Goal: Communication & Community: Answer question/provide support

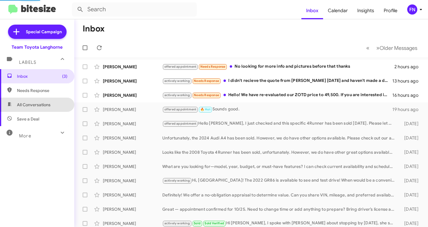
click at [49, 103] on span "All Conversations" at bounding box center [34, 105] width 34 height 6
type input "in:all-conversations"
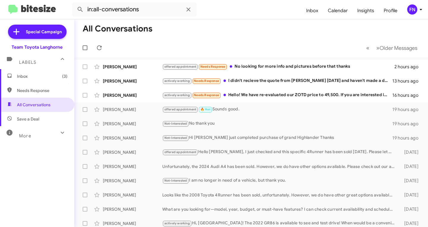
click at [130, 59] on mat-action-list "[PERSON_NAME] offered appointment Needs Response No looking for more info and p…" at bounding box center [250, 201] width 353 height 288
click at [122, 92] on div "[PERSON_NAME] actively working Needs Response Hello! We have re-evaluated our Z…" at bounding box center [251, 95] width 344 height 12
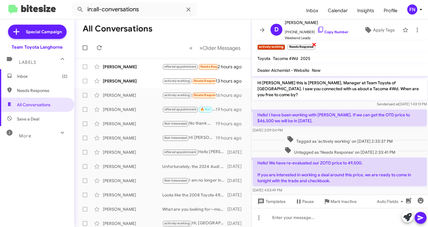
click at [314, 47] on span "×" at bounding box center [314, 44] width 5 height 7
click at [112, 83] on div "[PERSON_NAME]" at bounding box center [132, 81] width 59 height 6
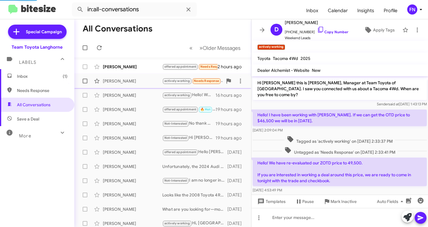
scroll to position [54, 0]
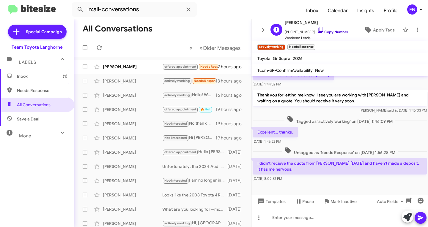
click at [328, 32] on link "Copy Number" at bounding box center [332, 32] width 31 height 4
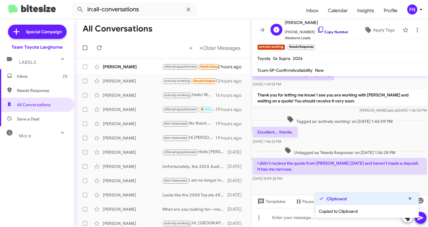
click at [328, 32] on link "Copy Number" at bounding box center [332, 32] width 31 height 4
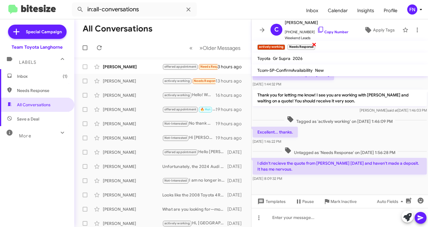
click at [315, 45] on span "×" at bounding box center [314, 44] width 5 height 7
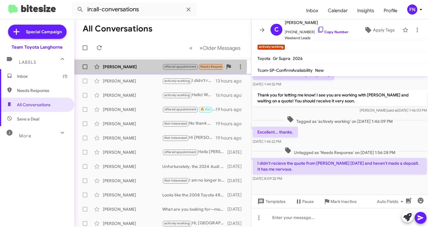
click at [119, 64] on div "[PERSON_NAME]" at bounding box center [132, 67] width 59 height 6
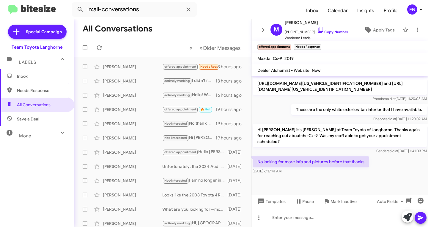
scroll to position [246, 0]
click at [321, 43] on span "×" at bounding box center [320, 44] width 5 height 7
click at [326, 29] on span "[PHONE_NUMBER] Copy Number" at bounding box center [317, 30] width 64 height 9
click at [318, 28] on icon at bounding box center [320, 30] width 5 height 6
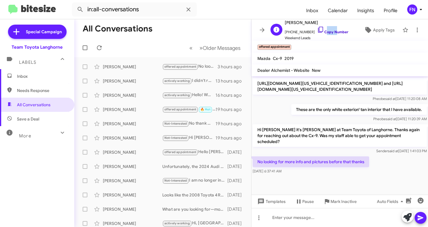
copy link "Copy"
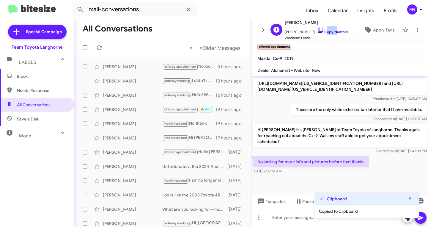
click at [318, 28] on icon at bounding box center [320, 30] width 5 height 6
